Goal: Task Accomplishment & Management: Use online tool/utility

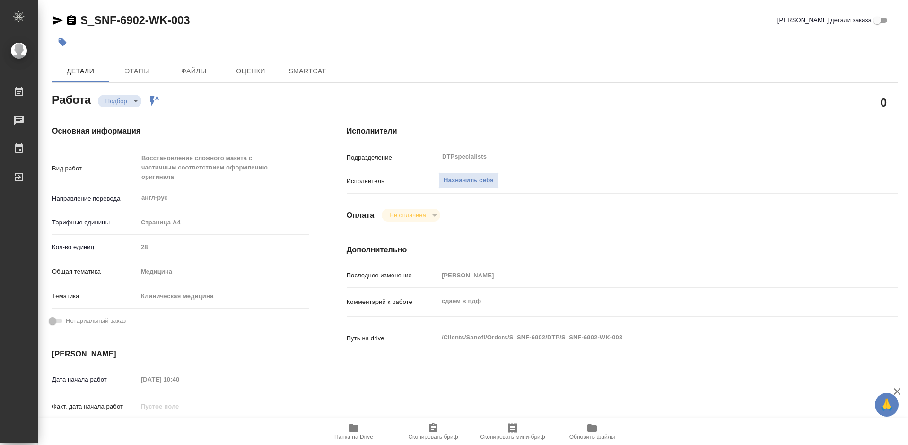
type textarea "x"
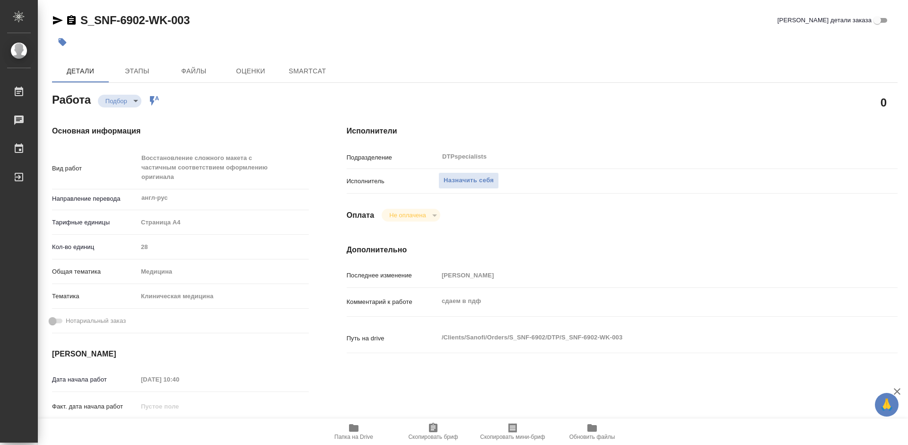
type textarea "x"
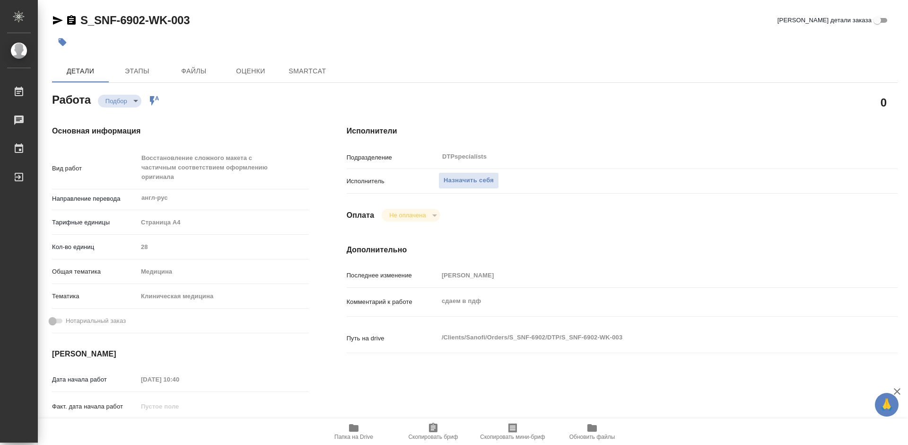
type textarea "x"
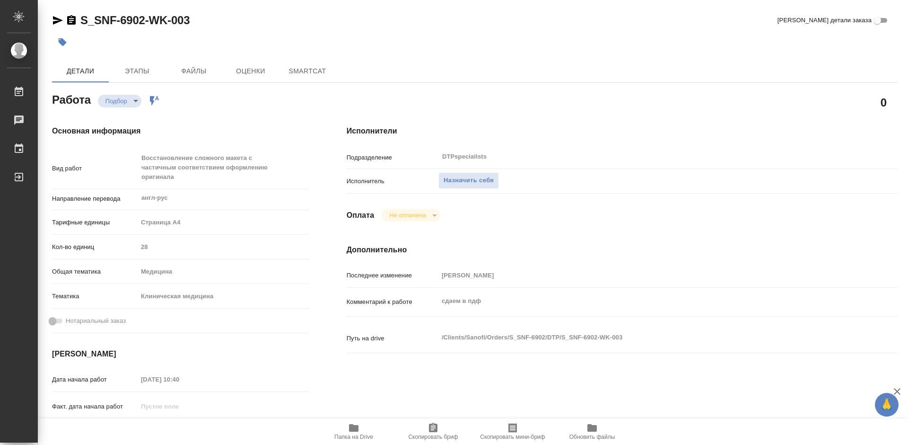
type textarea "x"
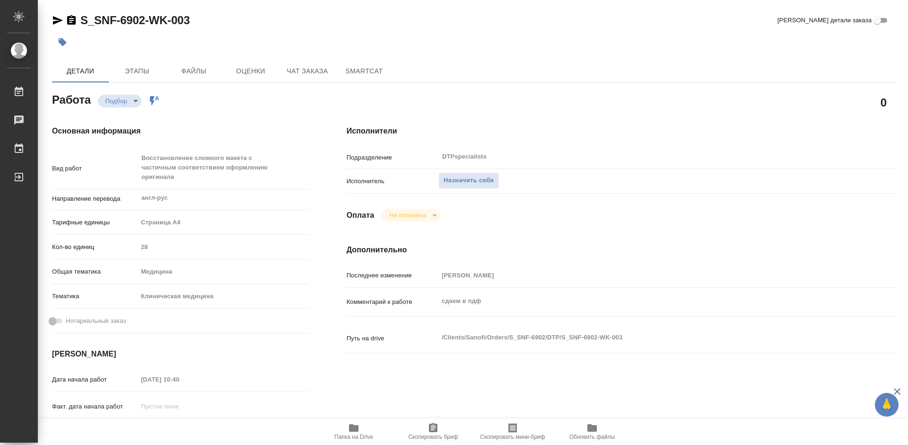
type textarea "x"
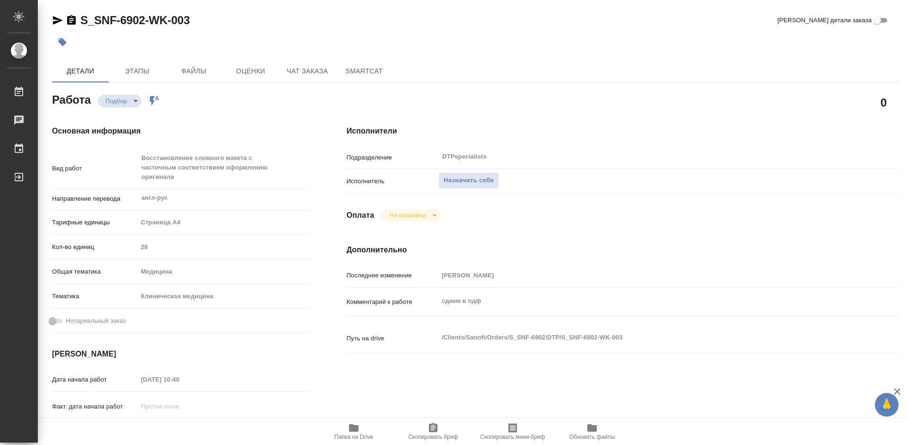
type textarea "x"
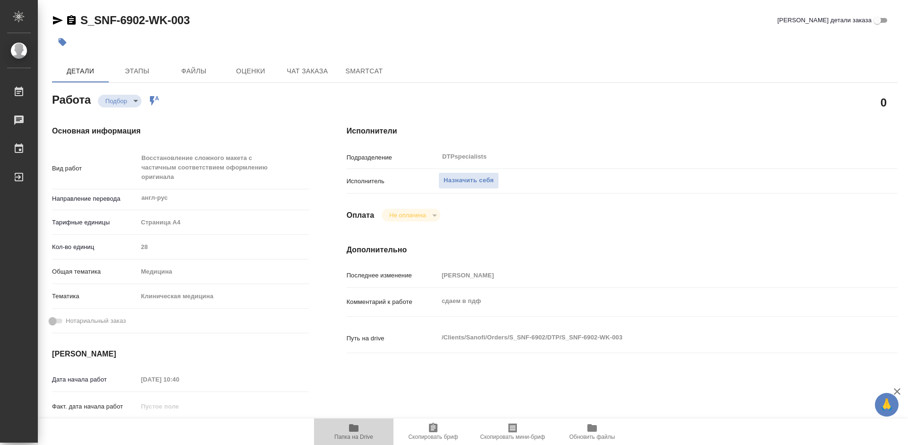
click at [352, 430] on icon "button" at bounding box center [353, 428] width 9 height 8
